Goal: Task Accomplishment & Management: Use online tool/utility

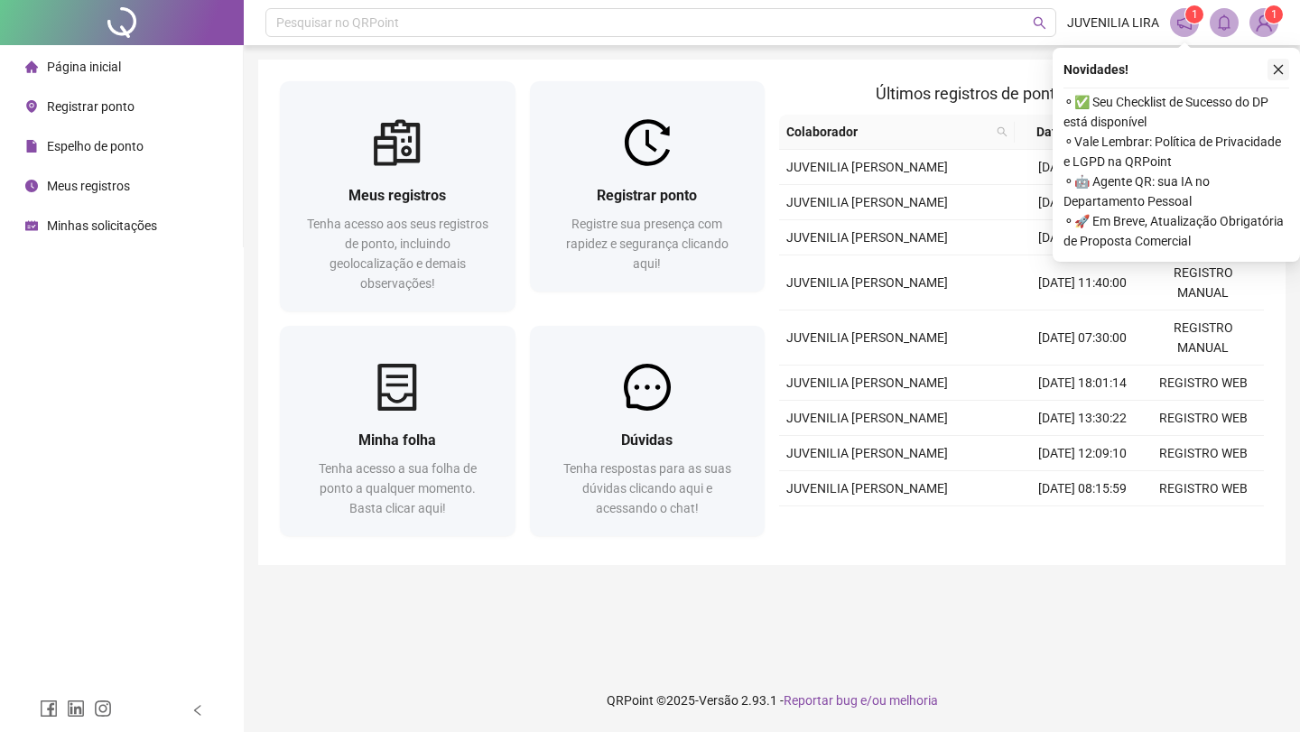
click at [1284, 71] on icon "close" at bounding box center [1278, 69] width 13 height 13
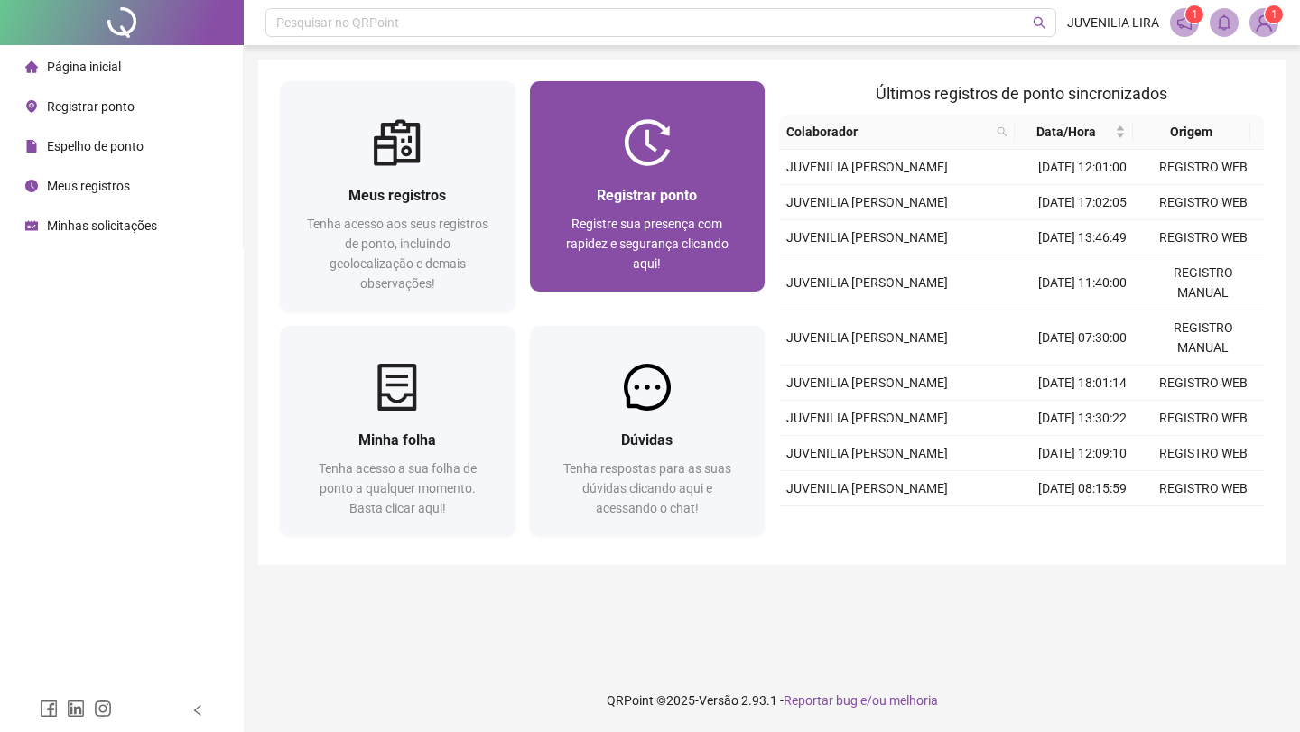
click at [674, 228] on span "Registre sua presença com rapidez e segurança clicando aqui!" at bounding box center [647, 244] width 163 height 54
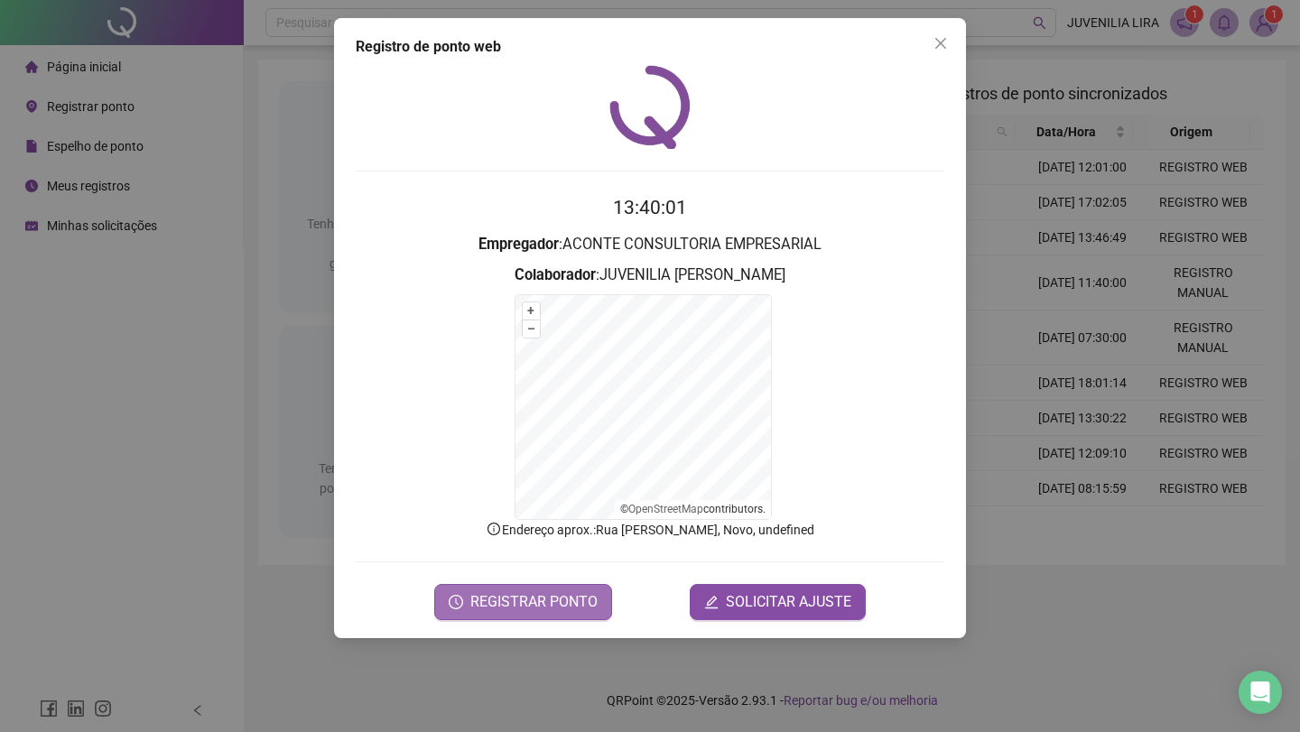
click at [542, 610] on span "REGISTRAR PONTO" at bounding box center [533, 602] width 127 height 22
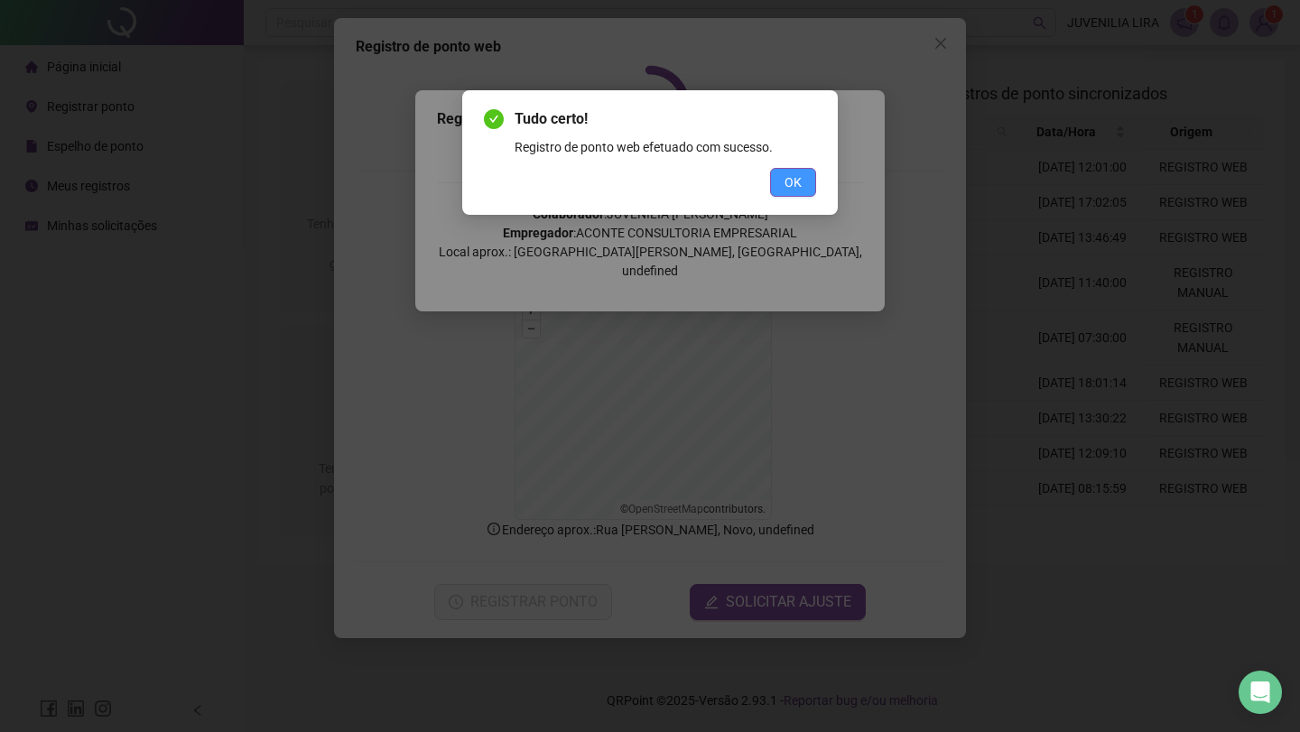
click at [801, 181] on span "OK" at bounding box center [793, 182] width 17 height 20
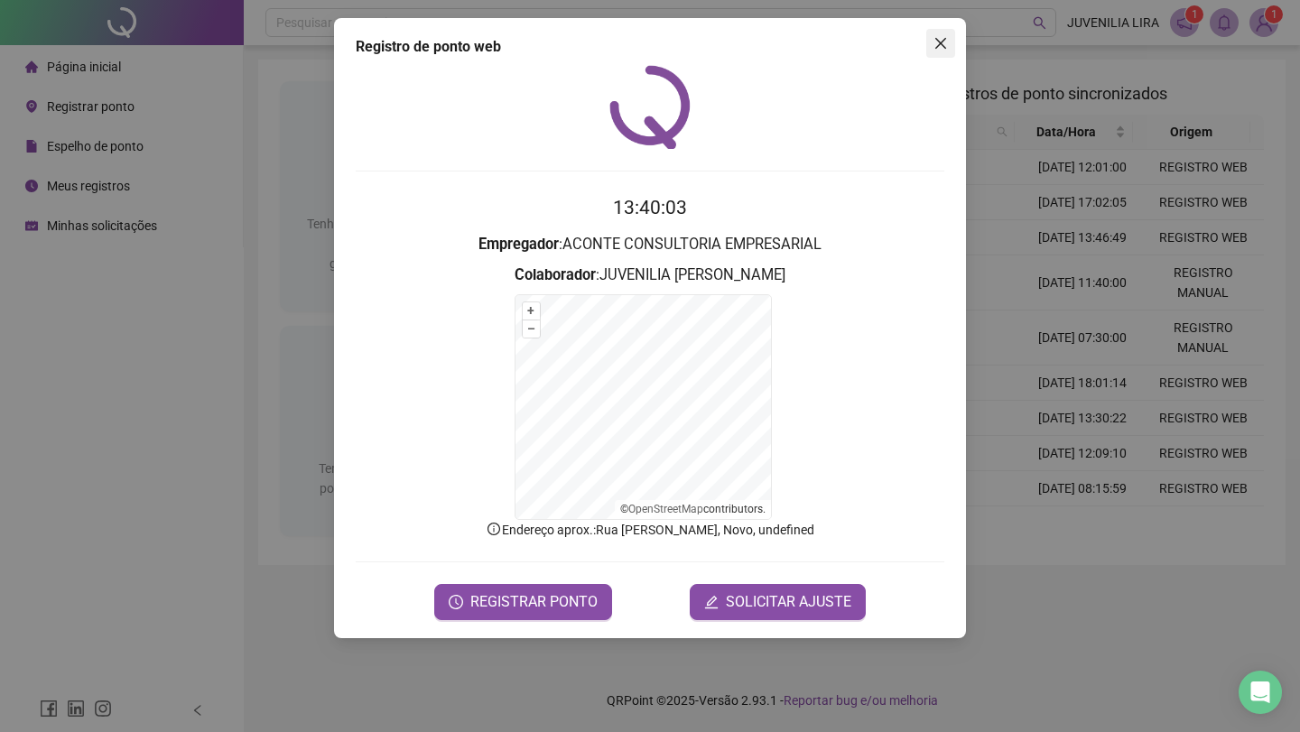
click at [930, 43] on span "Close" at bounding box center [940, 43] width 29 height 14
